Goal: Task Accomplishment & Management: Manage account settings

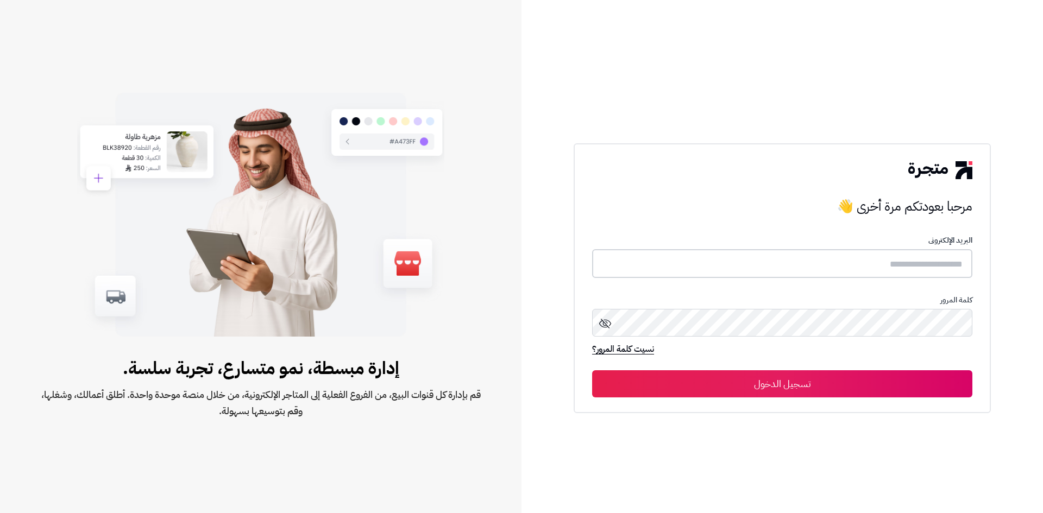
type input "*****"
click at [785, 385] on button "تسجيل الدخول" at bounding box center [782, 383] width 380 height 27
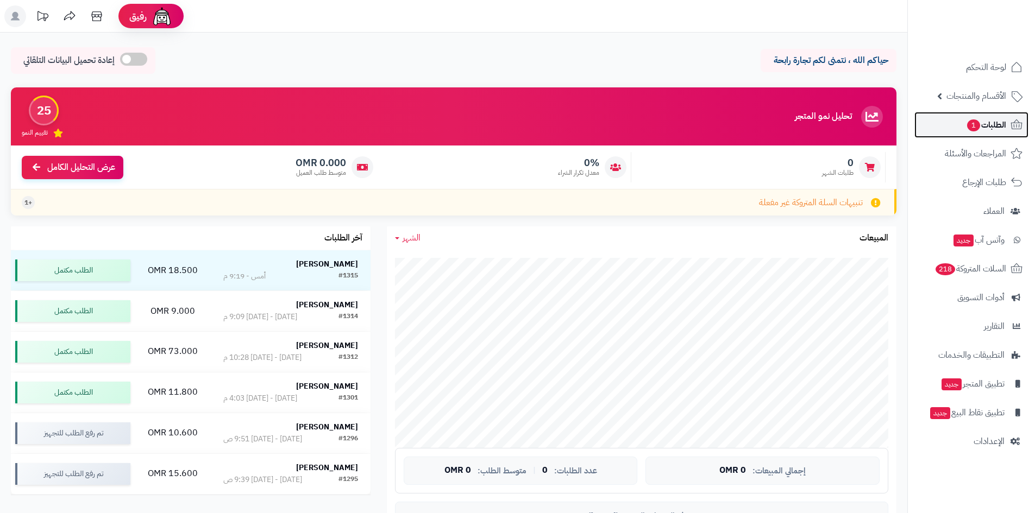
click at [1000, 131] on span "الطلبات 1" at bounding box center [986, 124] width 40 height 15
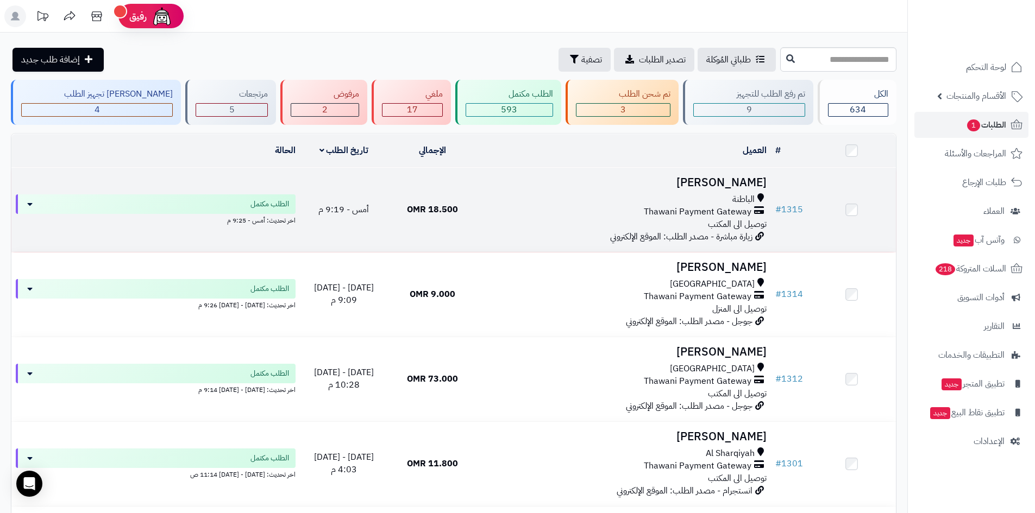
click at [660, 200] on div "الباطنة" at bounding box center [624, 199] width 286 height 12
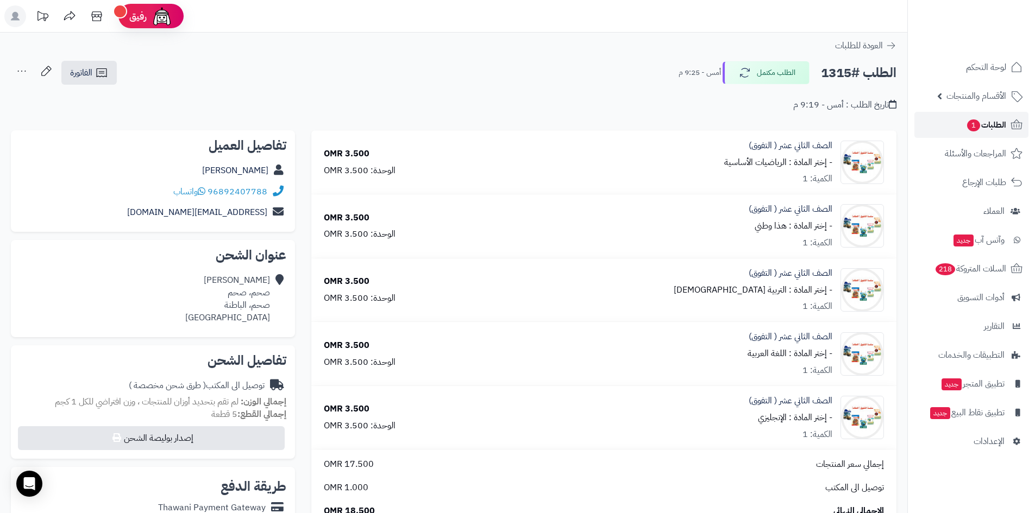
click at [971, 125] on span "1" at bounding box center [973, 126] width 13 height 12
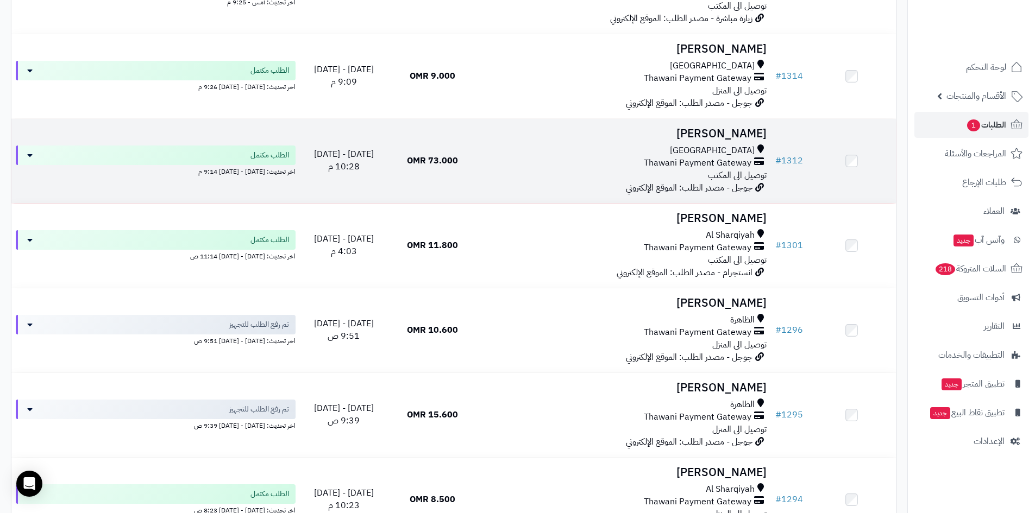
scroll to position [217, 0]
